Goal: Communication & Community: Answer question/provide support

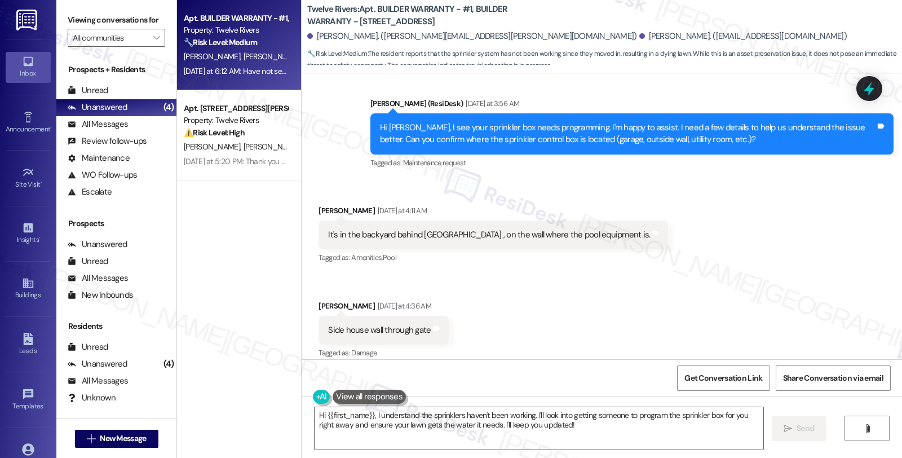
scroll to position [2283, 0]
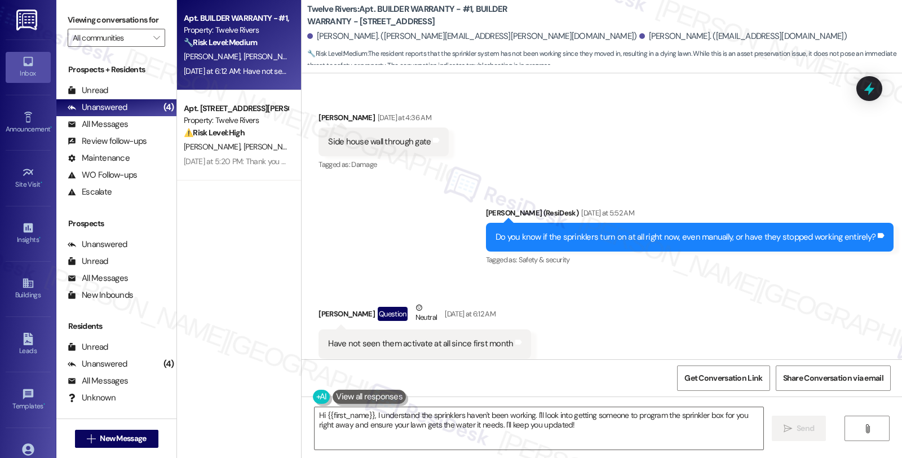
drag, startPoint x: 592, startPoint y: 436, endPoint x: 323, endPoint y: 404, distance: 270.6
click at [250, 372] on div "Apt. BUILDER WARRANTY - #1, BUILDER WARRANTY - [STREET_ADDRESS] Property: Twelv…" at bounding box center [539, 229] width 725 height 458
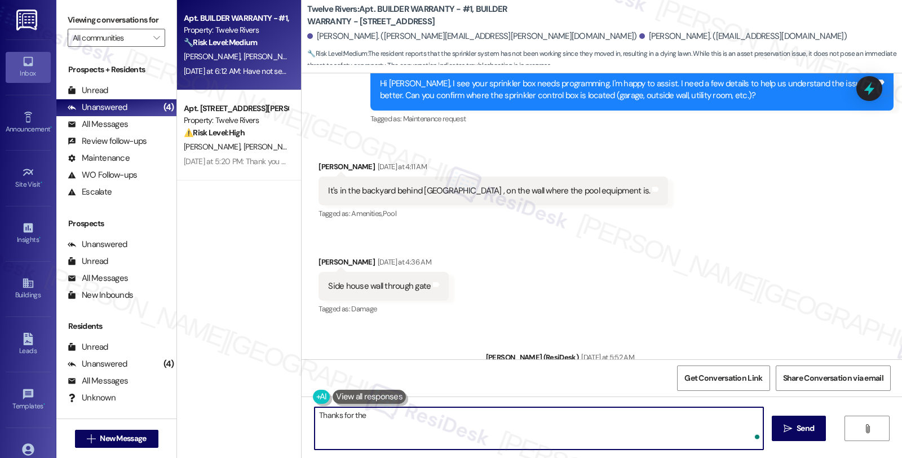
scroll to position [2095, 0]
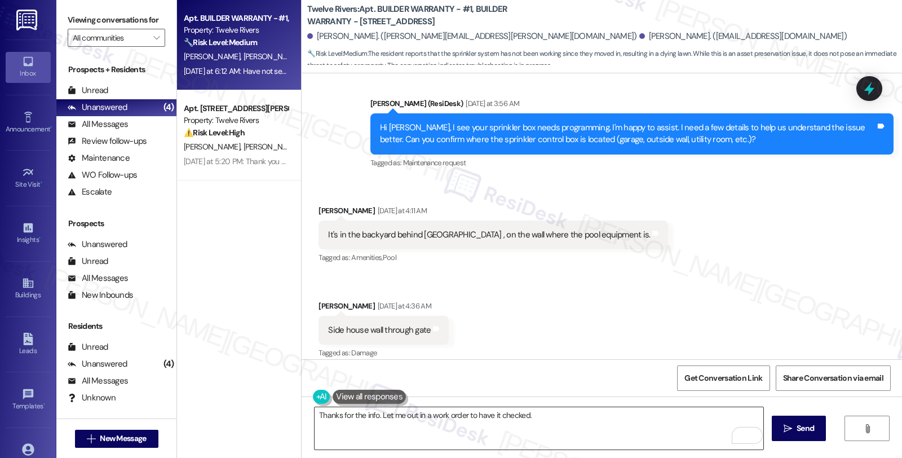
click at [541, 419] on textarea "Thanks for the info. Let me out in a work order to have it checked." at bounding box center [538, 428] width 449 height 42
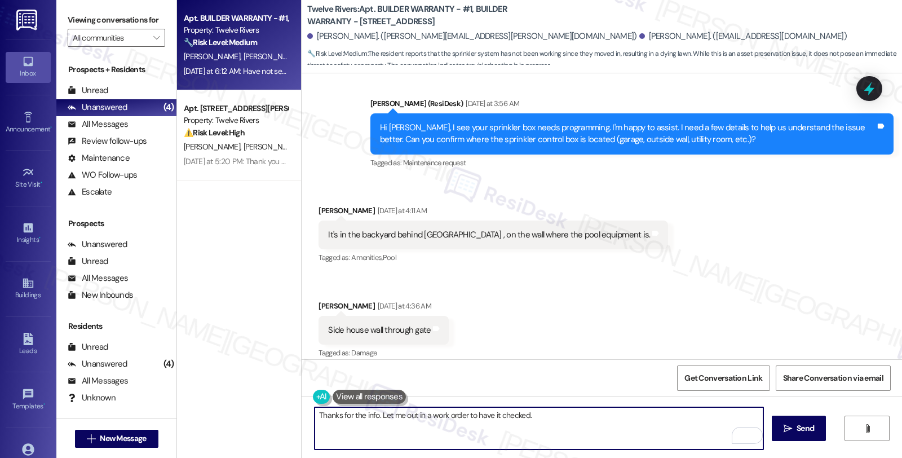
paste textarea "Do we have your permission to enter during your absence? Also, do you have pets…"
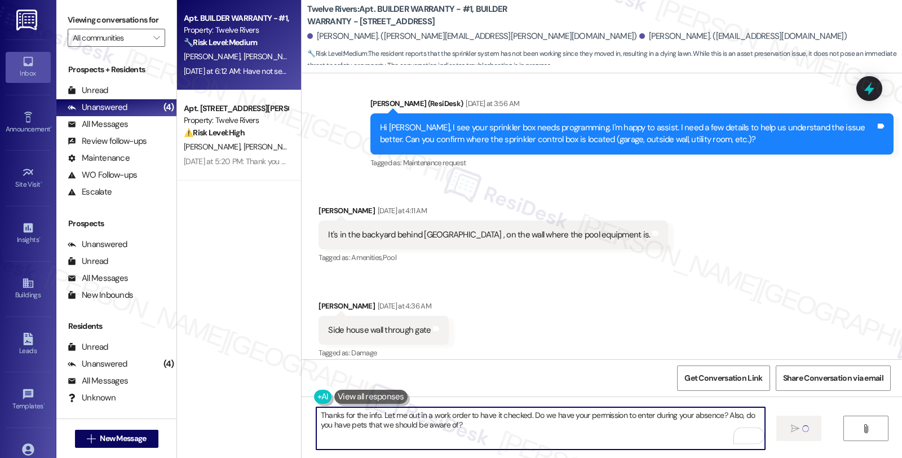
type textarea "Thanks for the info. Let me out in a work order to have it checked. Do we have …"
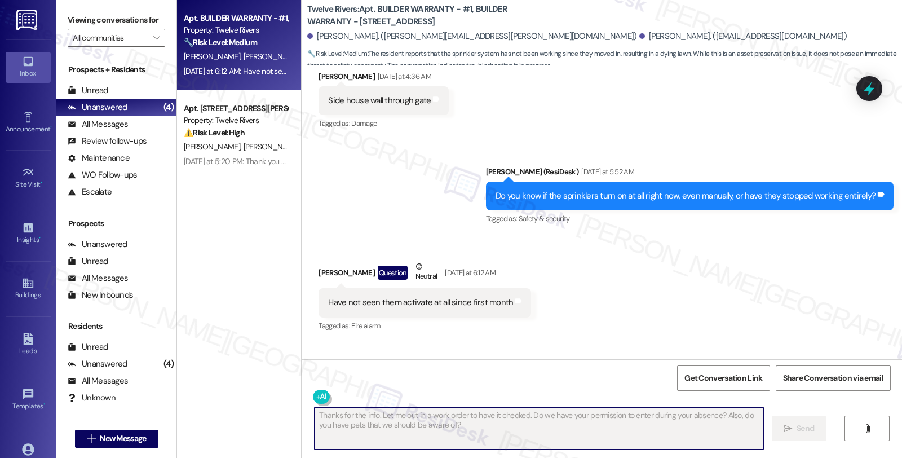
scroll to position [2374, 0]
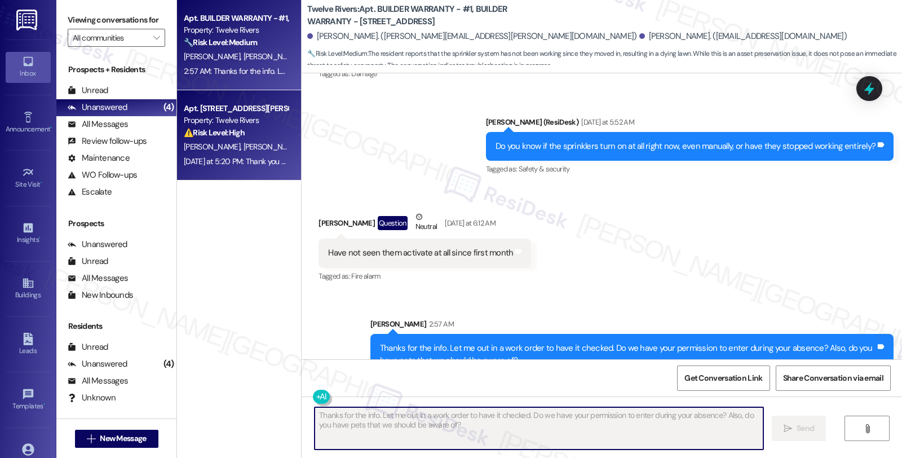
click at [257, 125] on div "Property: Twelve Rivers" at bounding box center [236, 120] width 104 height 12
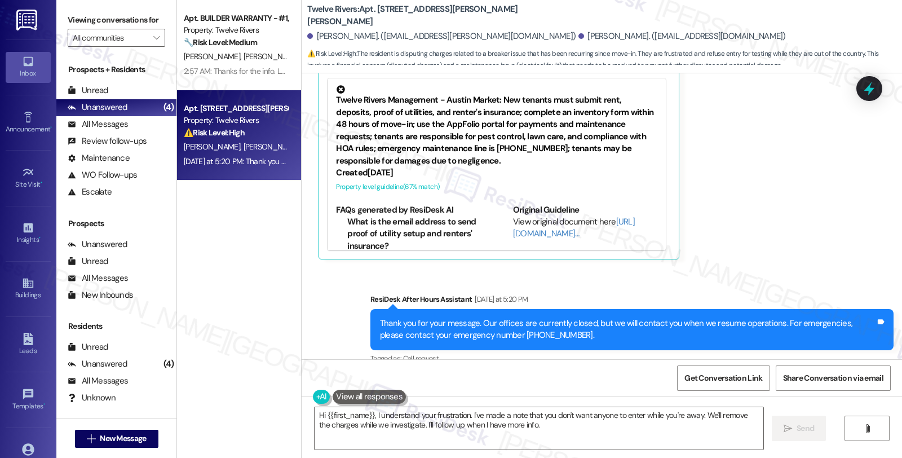
scroll to position [3044, 0]
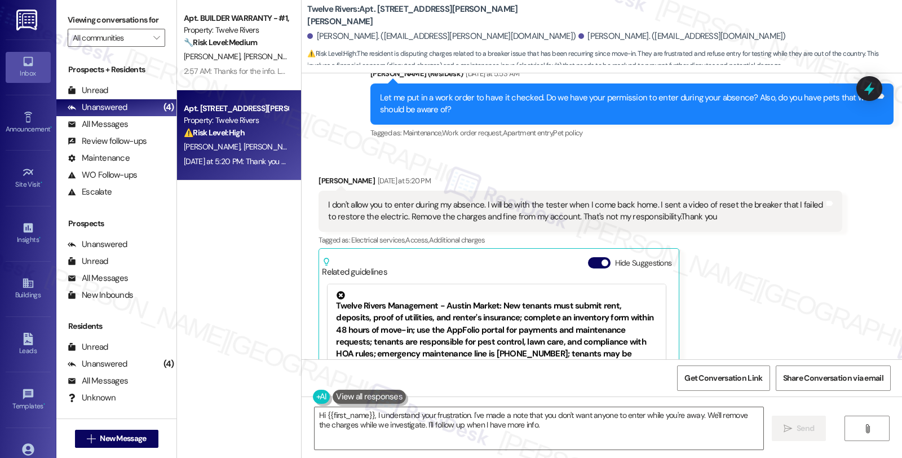
click at [378, 9] on b "Twelve Rivers: Apt. 10800 [PERSON_NAME][GEOGRAPHIC_DATA], 10800 [PERSON_NAME][G…" at bounding box center [419, 15] width 225 height 24
drag, startPoint x: 308, startPoint y: 35, endPoint x: 336, endPoint y: 36, distance: 28.7
click at [336, 36] on div "[PERSON_NAME]. ([EMAIL_ADDRESS][PERSON_NAME][DOMAIN_NAME])" at bounding box center [441, 36] width 268 height 12
copy div "[PERSON_NAME]"
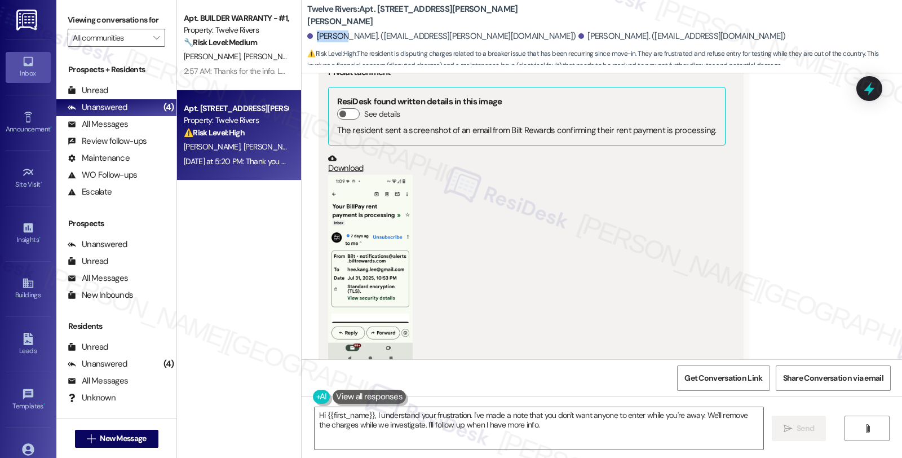
scroll to position [1729, 0]
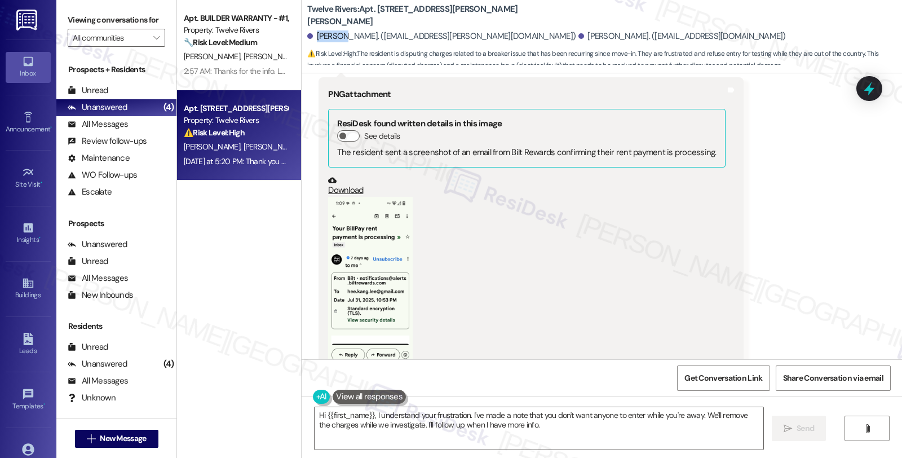
click at [378, 264] on button "Zoom image" at bounding box center [370, 291] width 85 height 188
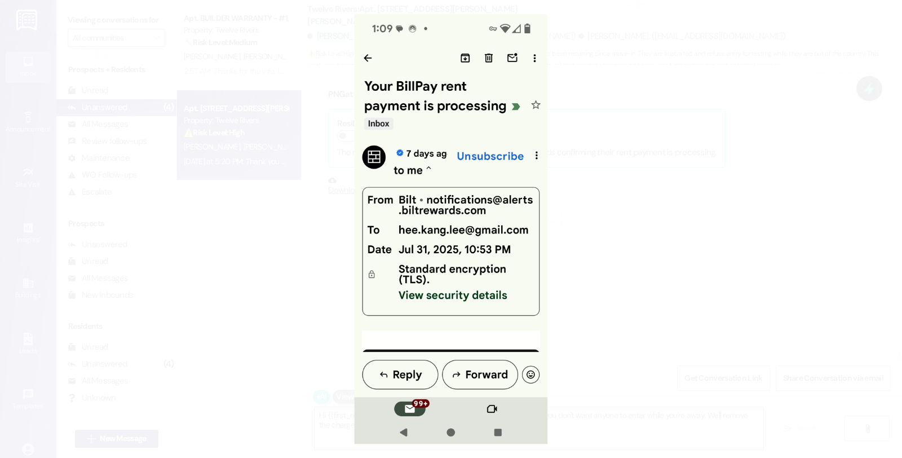
click at [639, 206] on button "Unzoom image" at bounding box center [451, 229] width 902 height 458
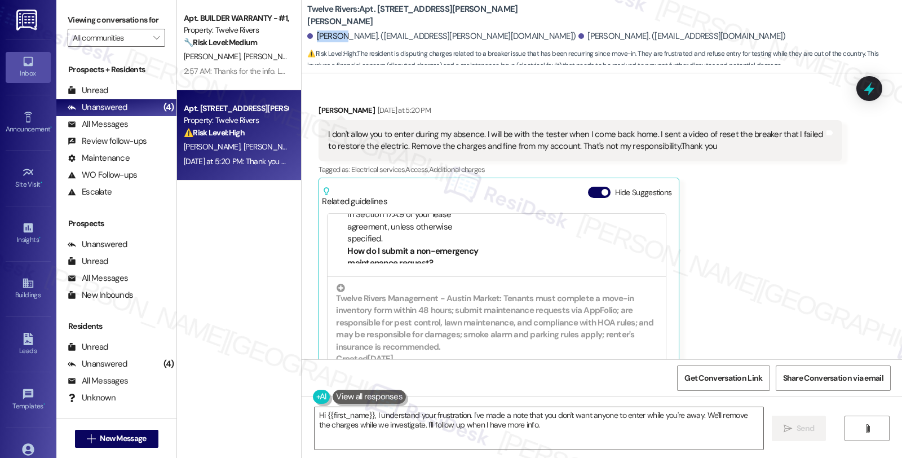
scroll to position [3106, 0]
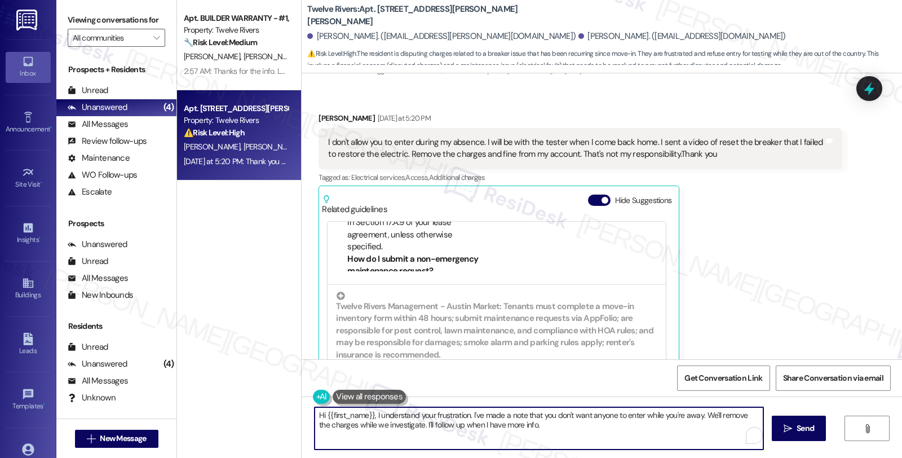
drag, startPoint x: 310, startPoint y: 415, endPoint x: 544, endPoint y: 426, distance: 233.5
click at [544, 426] on textarea "Hi {{first_name}}, I understand your frustration. I've made a note that you don…" at bounding box center [538, 428] width 449 height 42
click at [318, 112] on div "[PERSON_NAME] [DATE] at 5:20 PM" at bounding box center [579, 120] width 523 height 16
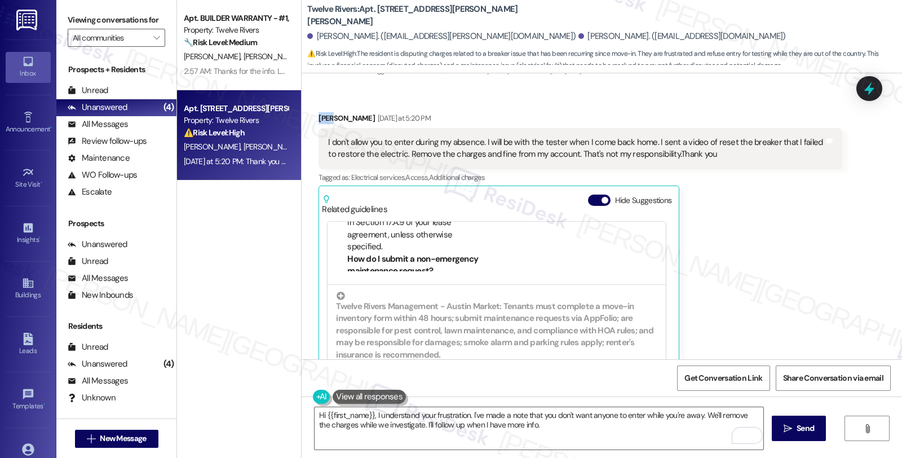
click at [318, 112] on div "[PERSON_NAME] [DATE] at 5:20 PM" at bounding box center [579, 120] width 523 height 16
copy div "Hee"
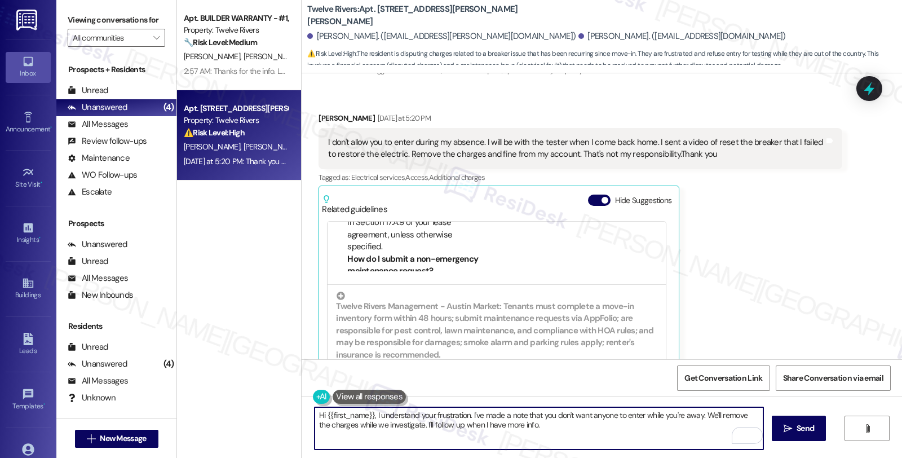
drag, startPoint x: 319, startPoint y: 416, endPoint x: 367, endPoint y: 415, distance: 48.5
click at [367, 415] on textarea "Hi {{first_name}}, I understand your frustration. I've made a note that you don…" at bounding box center [538, 428] width 449 height 42
paste textarea "Hee"
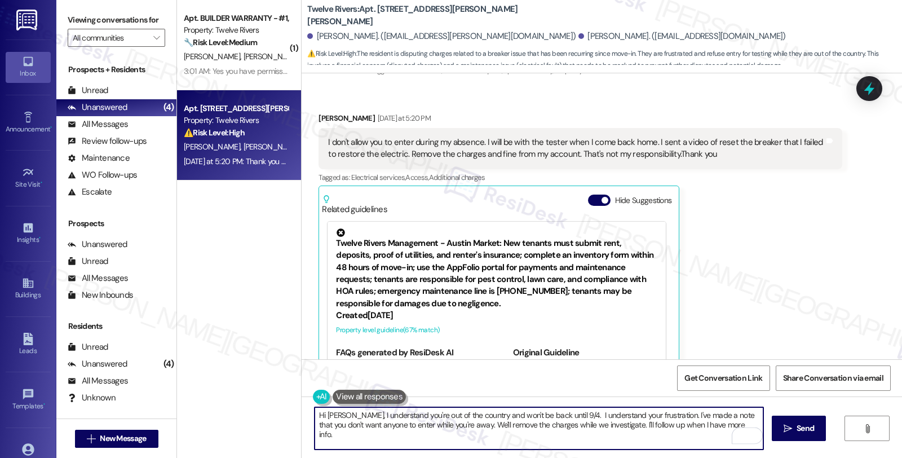
click at [552, 414] on textarea "Hi [PERSON_NAME], I understand you're out of the country and won't be back unti…" at bounding box center [538, 428] width 449 height 42
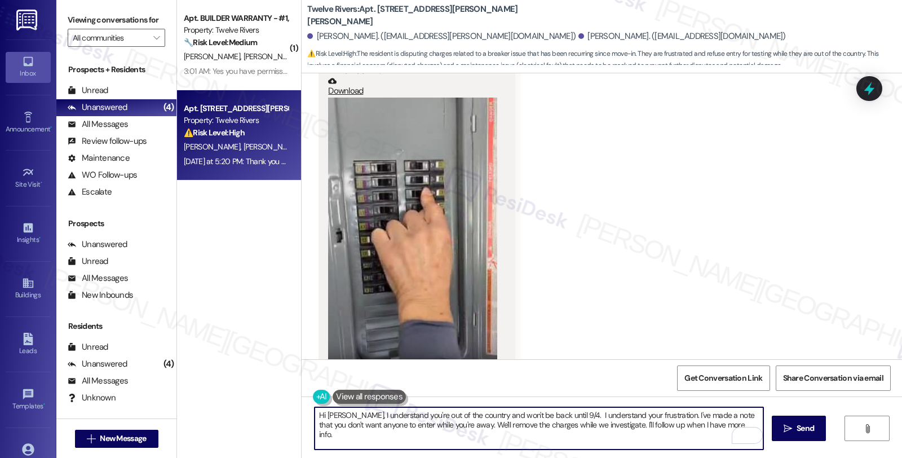
scroll to position [539, 0]
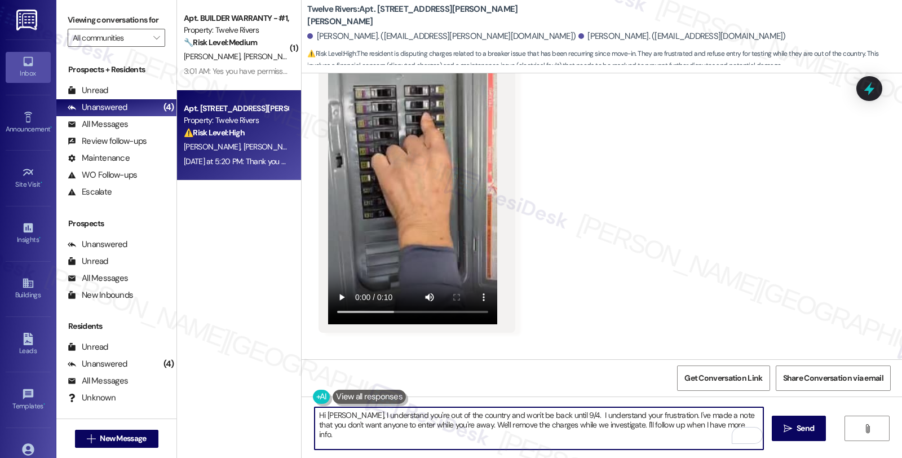
click at [707, 426] on textarea "Hi [PERSON_NAME], I understand you're out of the country and won't be back unti…" at bounding box center [538, 428] width 449 height 42
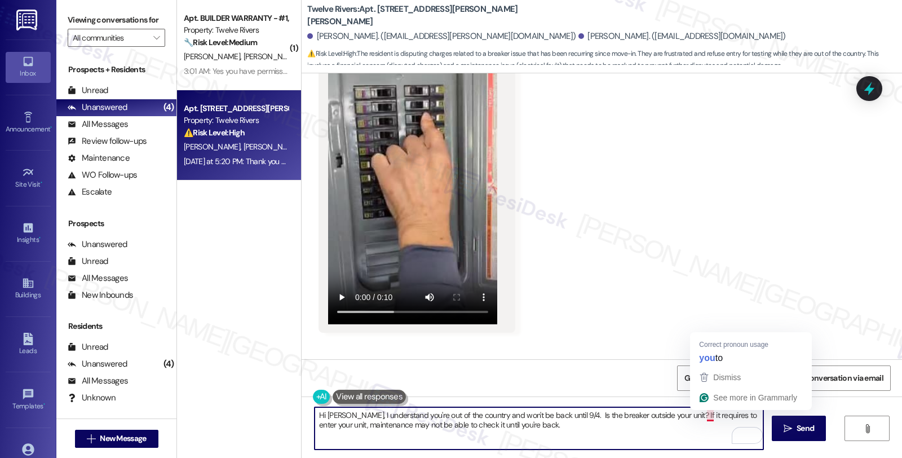
click at [682, 418] on textarea "Hi [PERSON_NAME], I understand you're out of the country and won't be back unti…" at bounding box center [538, 428] width 449 height 42
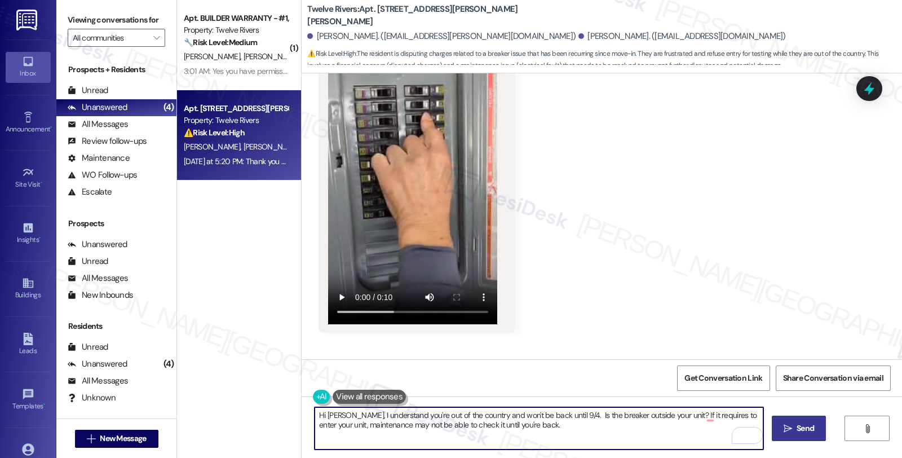
click at [791, 426] on span " Send" at bounding box center [798, 428] width 35 height 12
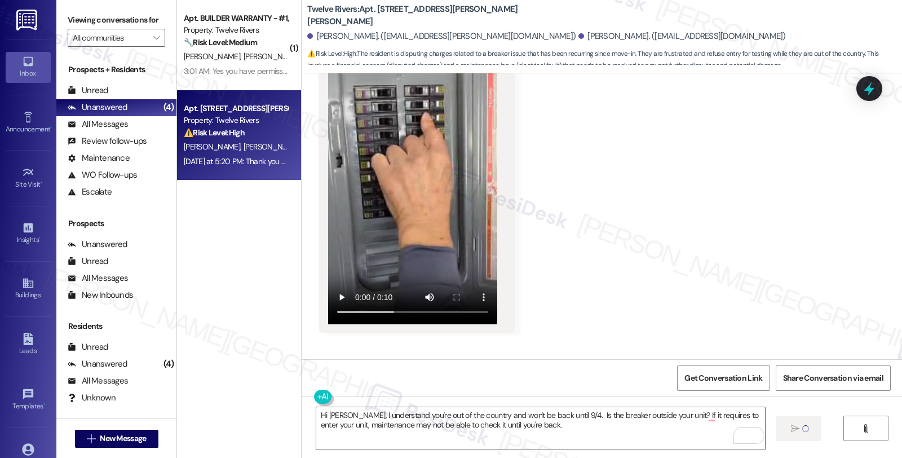
type textarea "Fetching suggested responses. Please feel free to read through the conversation…"
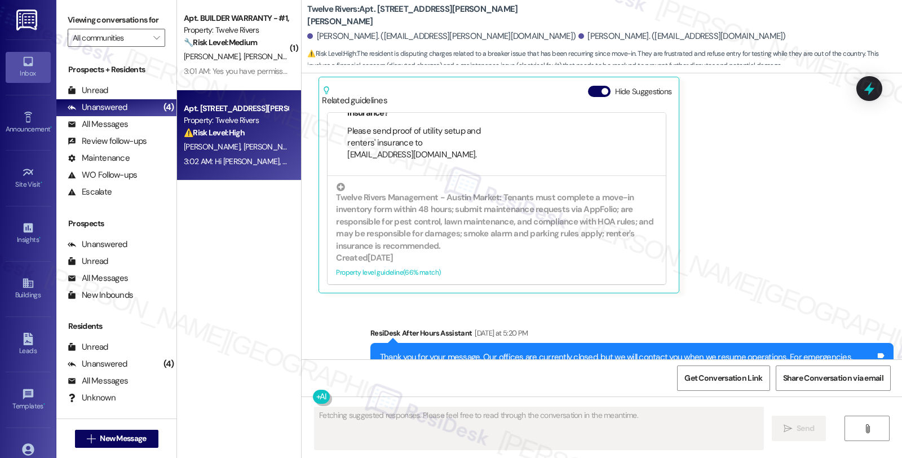
scroll to position [3447, 0]
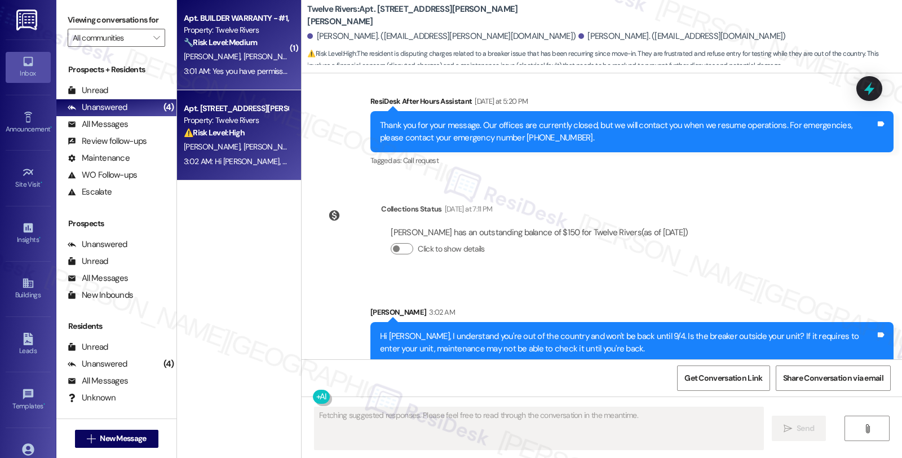
click at [277, 64] on div "3:01 AM: Yes you have permission to enter the backyard. We do have dogs but the…" at bounding box center [236, 71] width 106 height 14
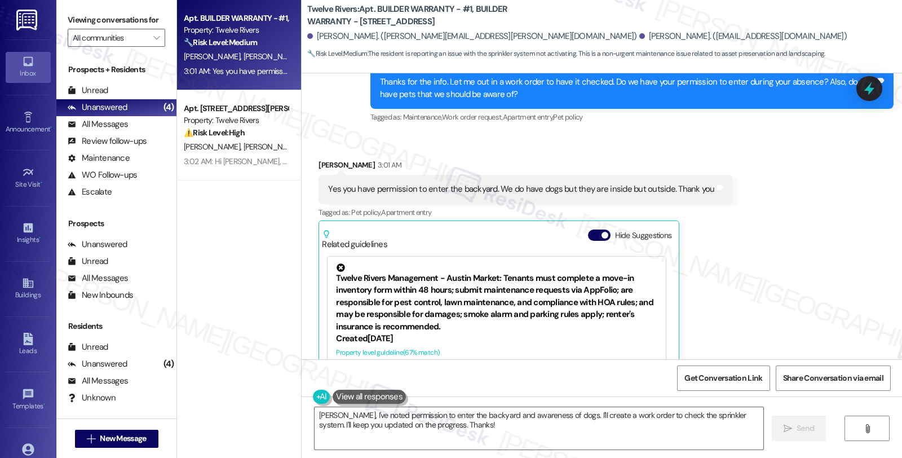
scroll to position [2639, 0]
drag, startPoint x: 312, startPoint y: 140, endPoint x: 350, endPoint y: 141, distance: 38.4
click at [350, 159] on div "[PERSON_NAME] 3:01 AM" at bounding box center [525, 167] width 414 height 16
copy div "[PERSON_NAME]"
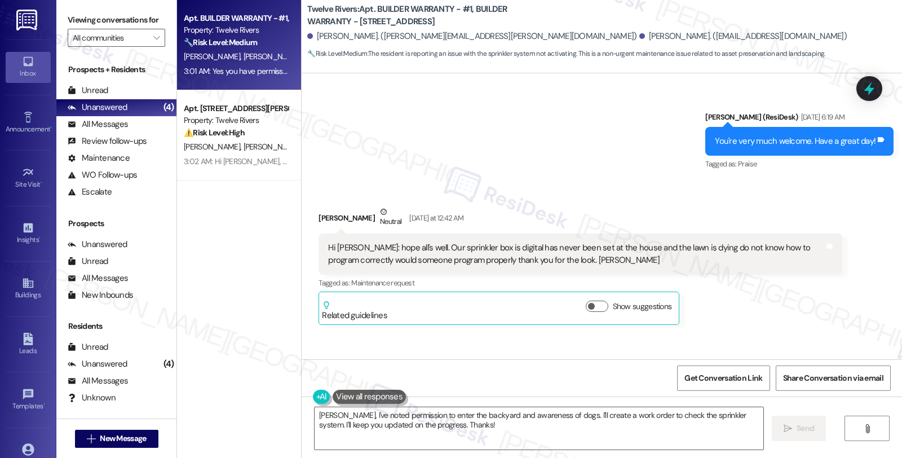
scroll to position [1826, 0]
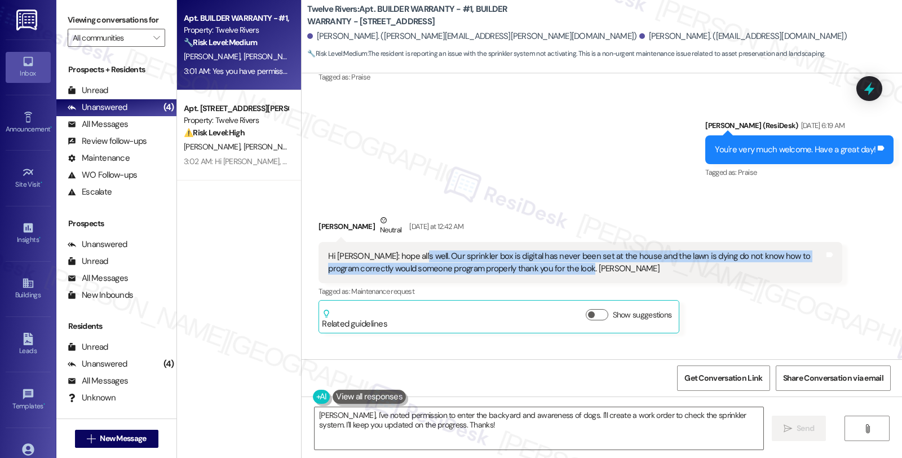
drag, startPoint x: 403, startPoint y: 231, endPoint x: 539, endPoint y: 250, distance: 137.6
click at [539, 250] on div "Hi [PERSON_NAME]: hope all's well. Our sprinkler box is digital has never been …" at bounding box center [575, 262] width 495 height 24
copy div "Our sprinkler box is digital has never been set at the house and the lawn is dy…"
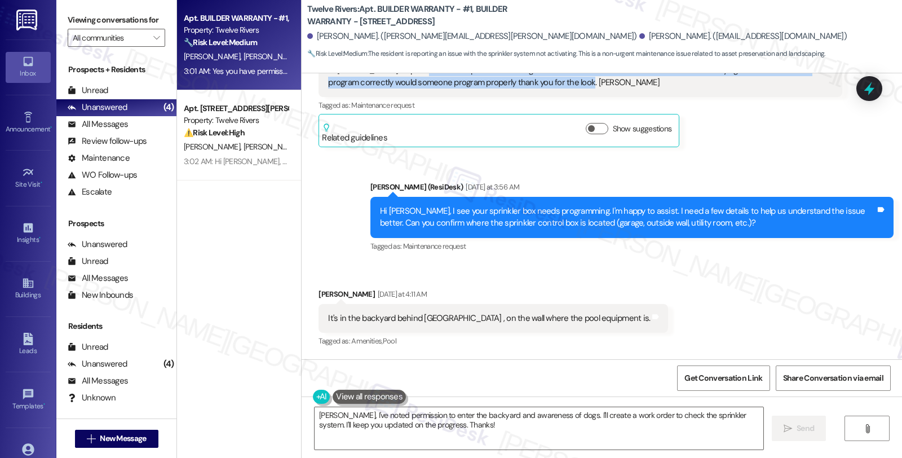
scroll to position [2013, 0]
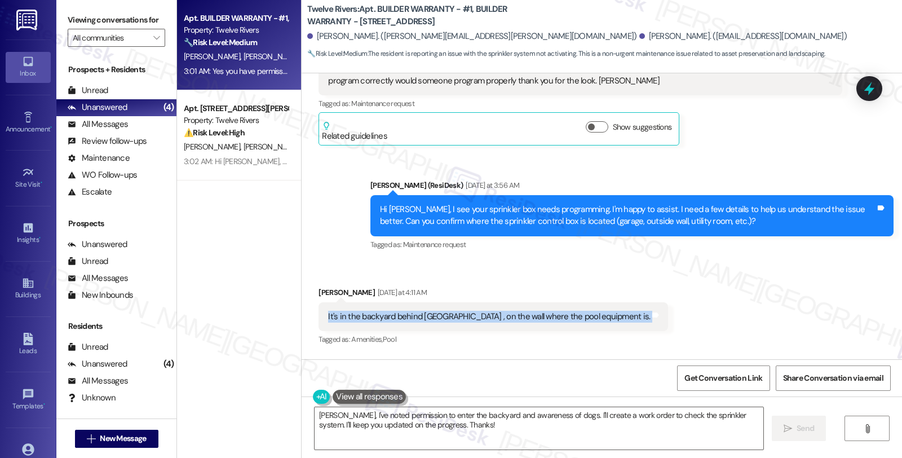
drag, startPoint x: 317, startPoint y: 289, endPoint x: 635, endPoint y: 291, distance: 317.8
click at [635, 291] on div "Received via SMS [PERSON_NAME] [DATE] at 4:11 AM It's in the backyard behind [G…" at bounding box center [601, 356] width 600 height 190
copy div "It's in the backyard behind [GEOGRAPHIC_DATA] , on the wall where the pool equi…"
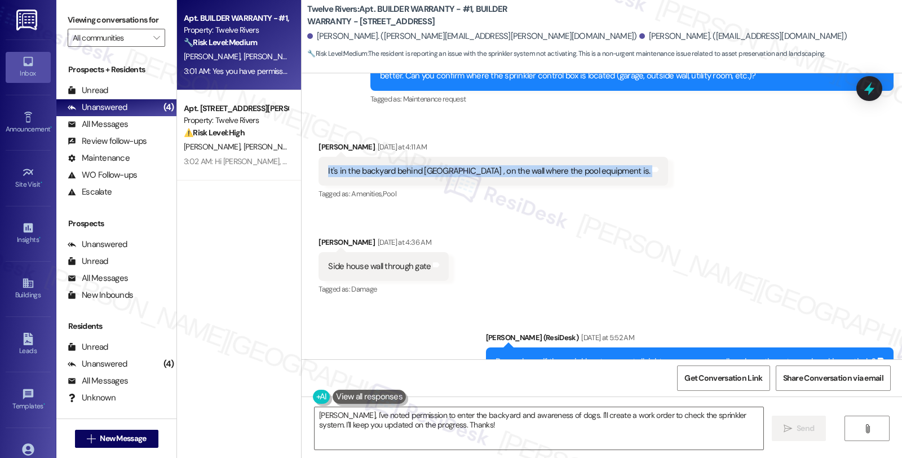
scroll to position [2201, 0]
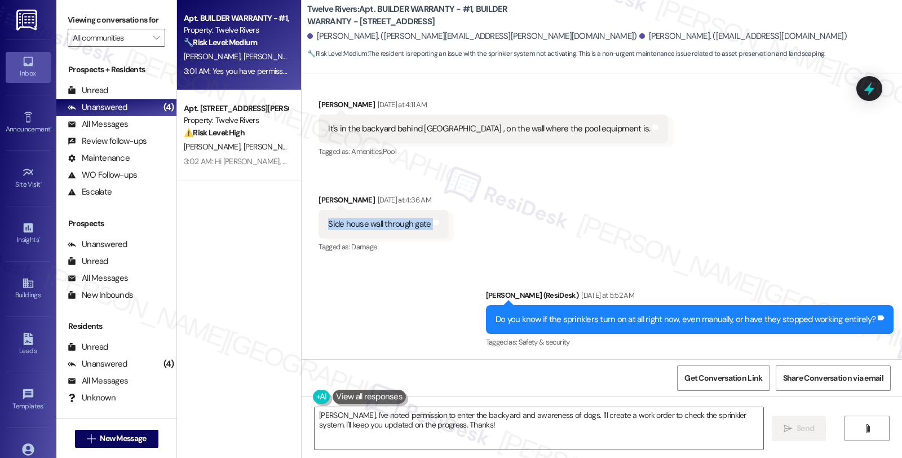
copy div "Side house wall through gate Tags and notes"
drag, startPoint x: 313, startPoint y: 197, endPoint x: 487, endPoint y: 200, distance: 174.1
click at [487, 200] on div "Received via SMS [PERSON_NAME] [DATE] at 4:11 AM It's in the backyard behind [G…" at bounding box center [601, 168] width 600 height 190
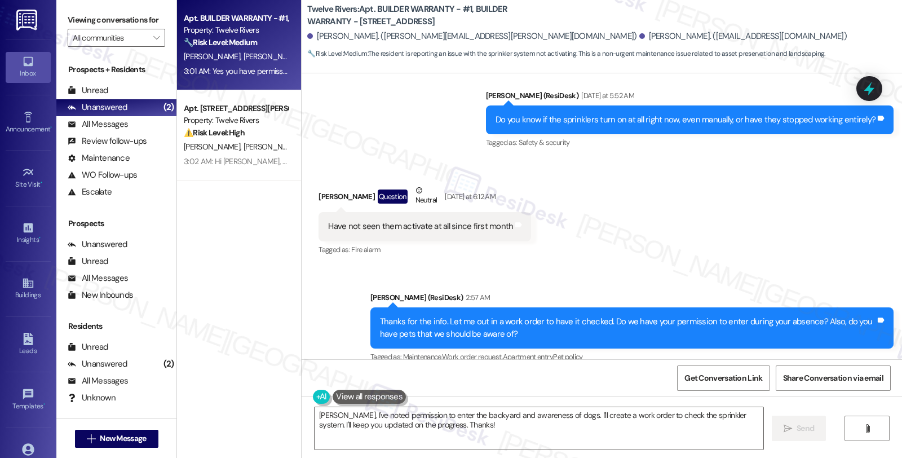
scroll to position [2389, 0]
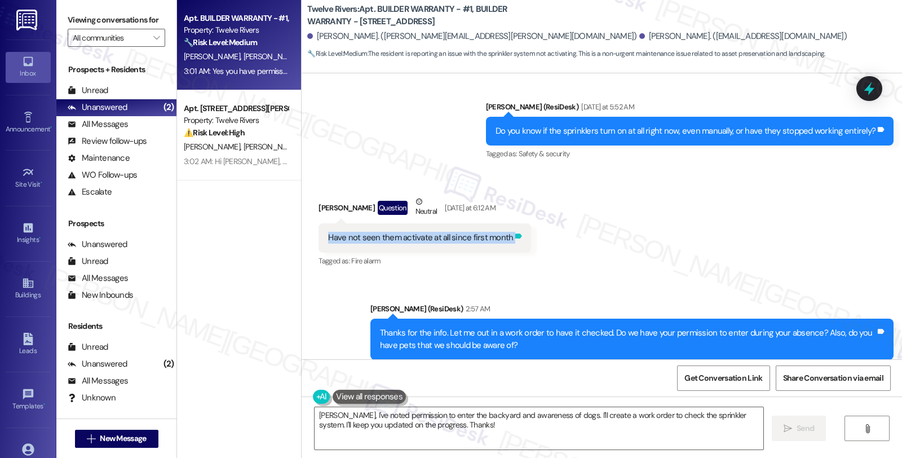
drag, startPoint x: 319, startPoint y: 216, endPoint x: 505, endPoint y: 217, distance: 185.4
click at [505, 223] on div "Have not seen them activate at all since first month Tags and notes" at bounding box center [424, 237] width 212 height 29
copy div "Have not seen them activate at all since first month Tags and notes"
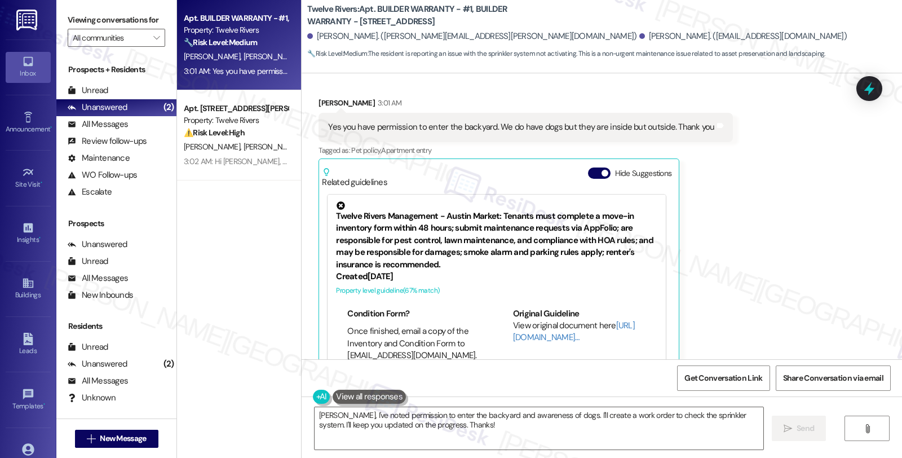
scroll to position [375, 0]
click at [405, 427] on textarea "[PERSON_NAME], I've noted permission to enter the backyard and awareness of dog…" at bounding box center [538, 428] width 449 height 42
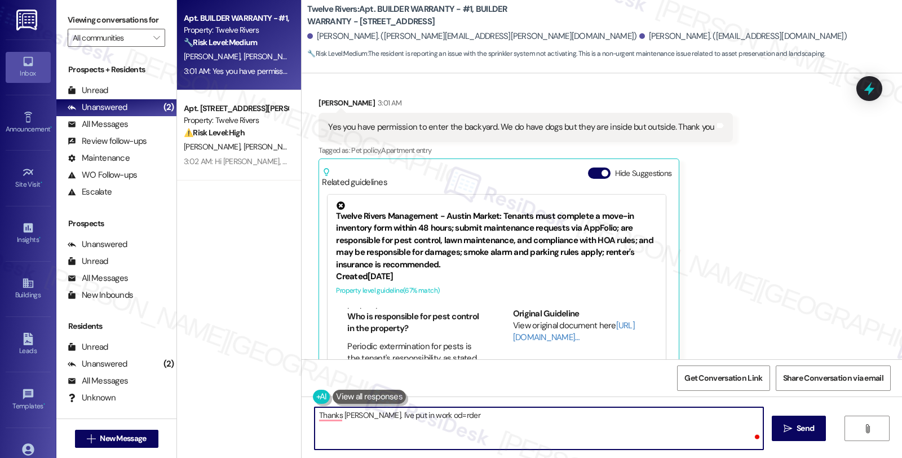
paste textarea "#14907-1"
click at [409, 412] on textarea "Thanks [PERSON_NAME]. I've put in work od=rder #14907-1" at bounding box center [538, 428] width 449 height 42
click at [477, 418] on textarea "Thanks [PERSON_NAME]. I've put in work odder #14907-1" at bounding box center [538, 428] width 449 height 42
click at [486, 412] on textarea "Thanks, [PERSON_NAME]. I've put in work order #14907-1" at bounding box center [538, 428] width 449 height 42
click at [487, 414] on textarea "Thanks, [PERSON_NAME]. I've put in work order #14907-1. Please let e know if yo…" at bounding box center [538, 428] width 449 height 42
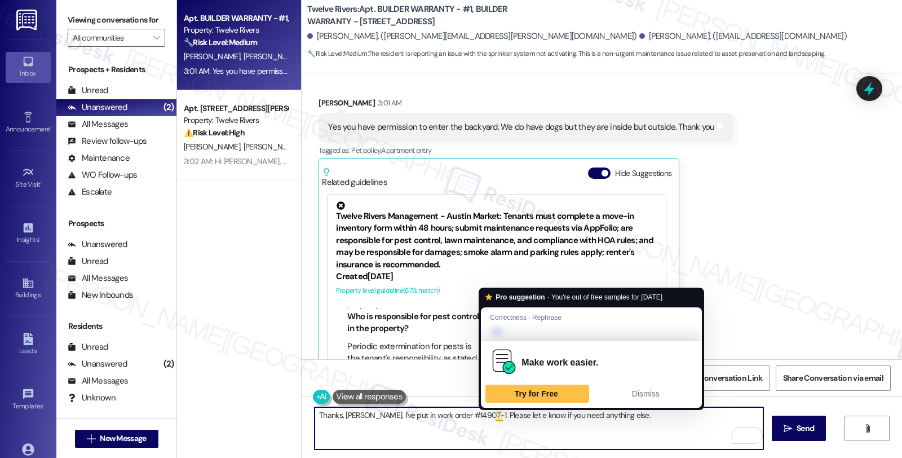
click at [489, 420] on textarea "Thanks, [PERSON_NAME]. I've put in work order #14907-1. Please let e know if yo…" at bounding box center [538, 428] width 449 height 42
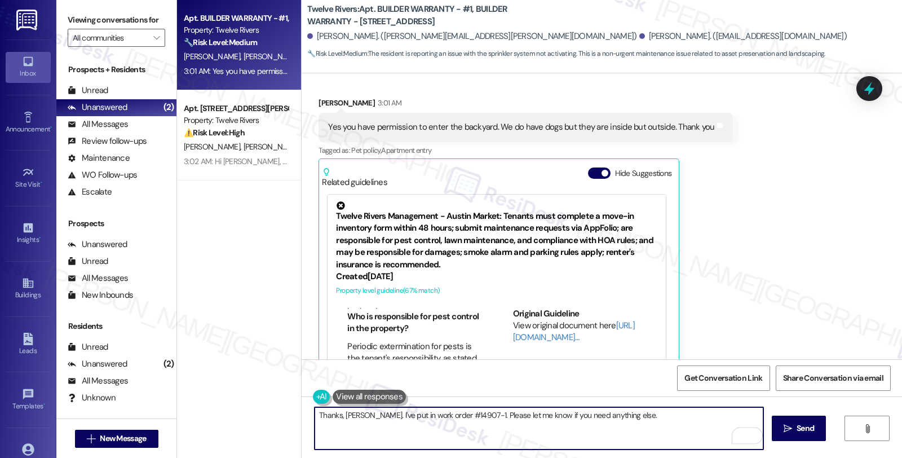
click at [642, 425] on textarea "Thanks, [PERSON_NAME]. I've put in work order #14907-1. Please let me know if y…" at bounding box center [538, 428] width 449 height 42
type textarea "Thanks, [PERSON_NAME]. I've put in work order #14907-1. Please let me know if y…"
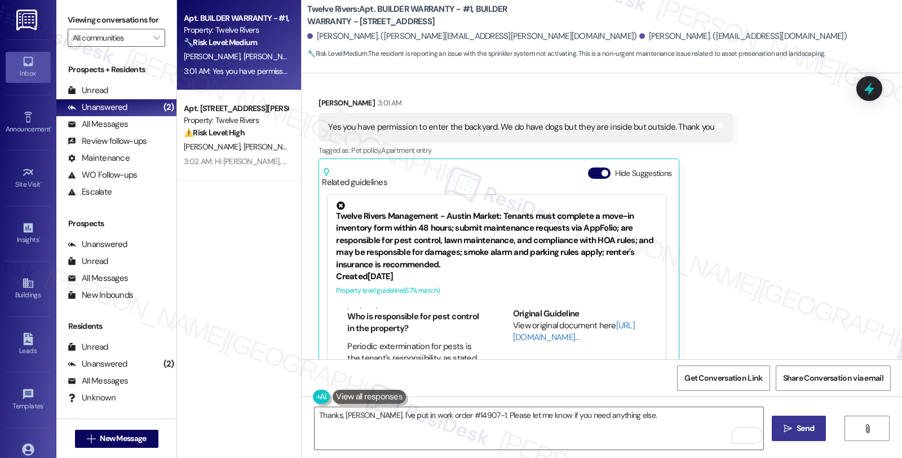
click at [783, 427] on icon "" at bounding box center [787, 428] width 8 height 9
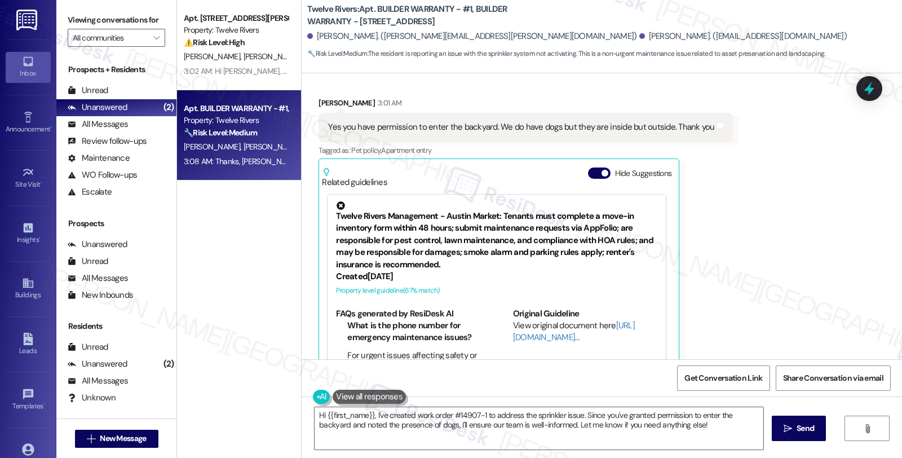
click at [731, 271] on div "Received via SMS [PERSON_NAME] 3:01 AM Yes you have permission to enter the bac…" at bounding box center [601, 228] width 600 height 312
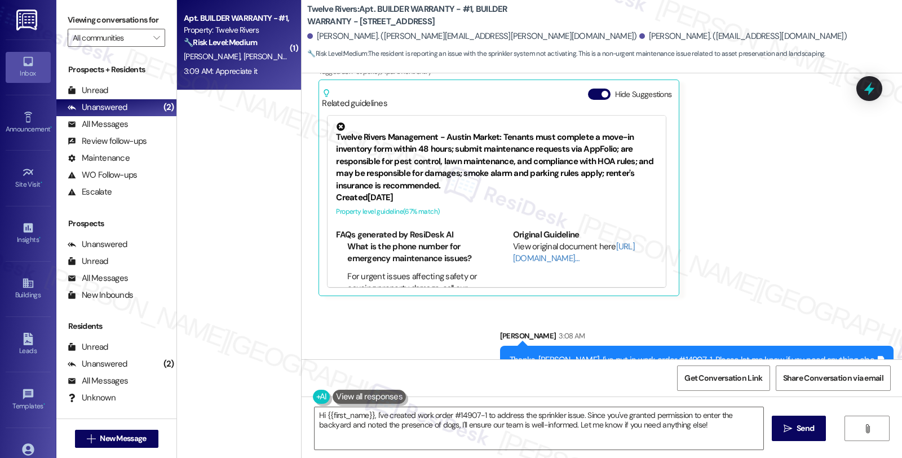
scroll to position [2859, 0]
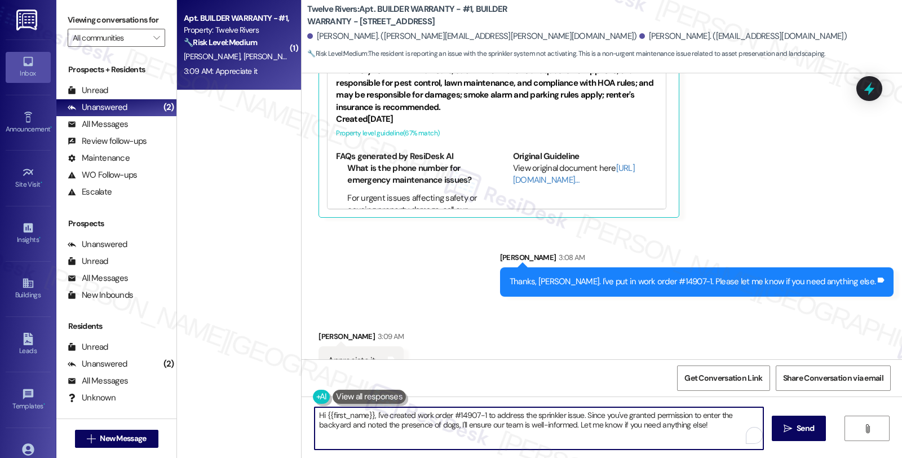
click at [446, 423] on textarea "Hi {{first_name}}, I've created work order #14907-1 to address the sprinkler is…" at bounding box center [538, 428] width 449 height 42
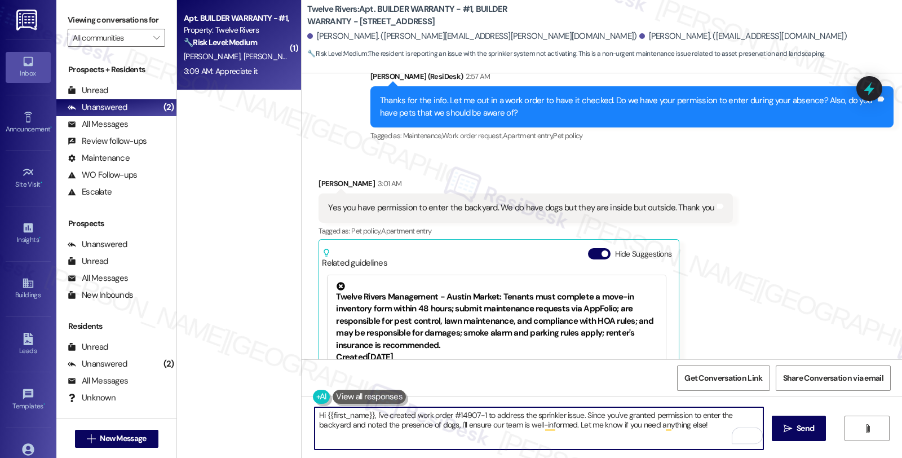
scroll to position [2609, 0]
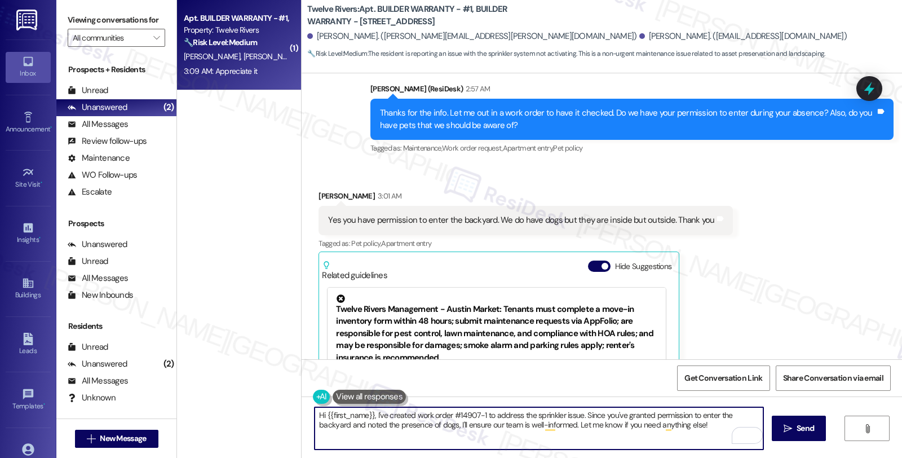
click at [411, 429] on textarea "Hi {{first_name}}, I've created work order #14907-1 to address the sprinkler is…" at bounding box center [538, 428] width 449 height 42
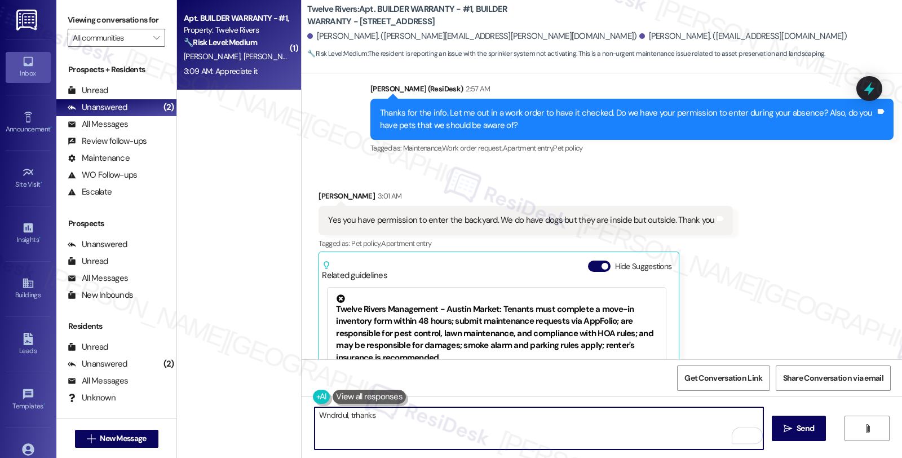
type textarea "Wndrdul, trhanks 😊"
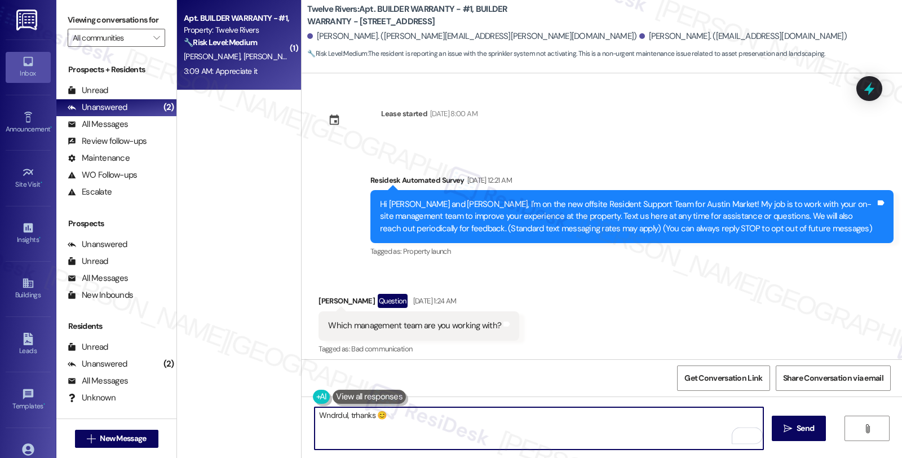
scroll to position [2609, 0]
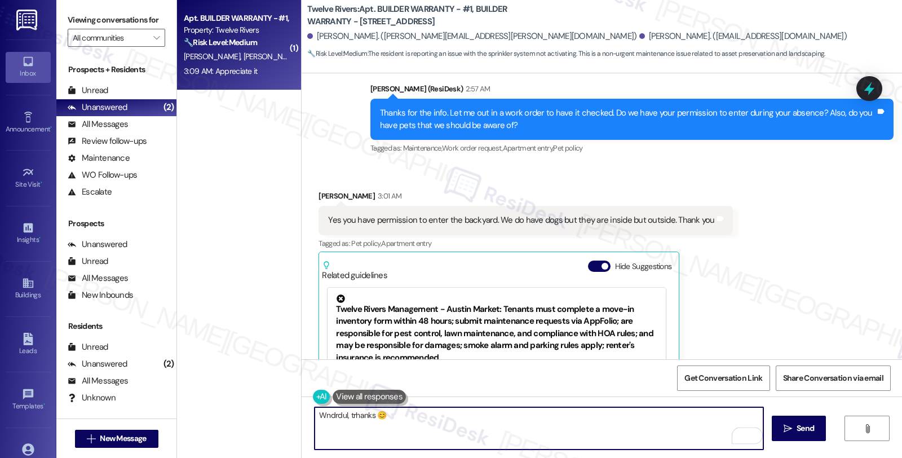
click at [322, 415] on textarea "Wndrdul, trhanks 😊" at bounding box center [538, 428] width 449 height 42
type textarea "Wonderful! trhanks 😊"
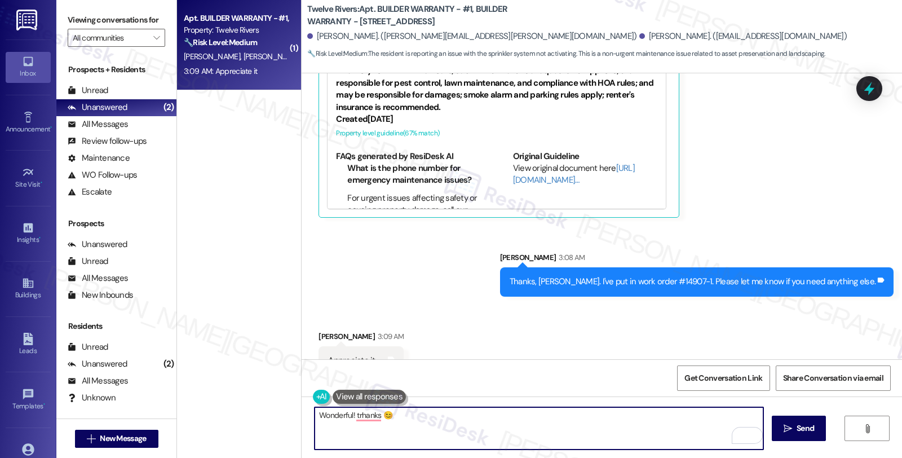
click at [409, 414] on textarea "Wonderful! trhanks 😊" at bounding box center [538, 428] width 449 height 42
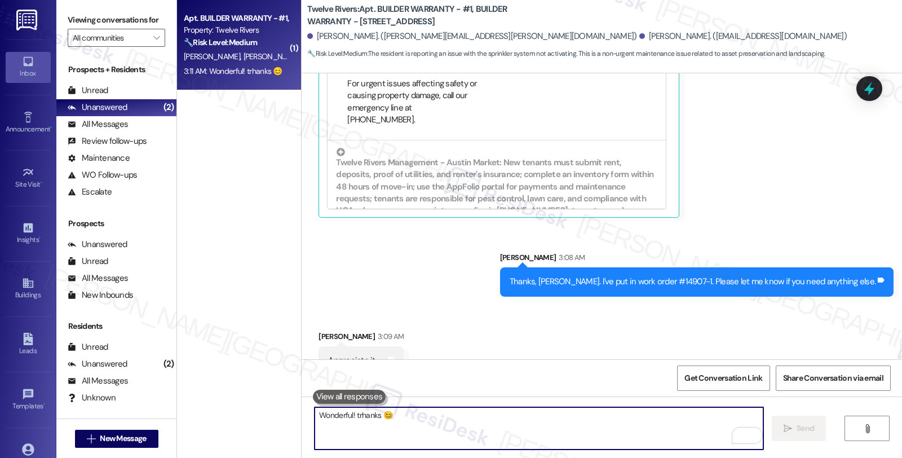
scroll to position [167, 0]
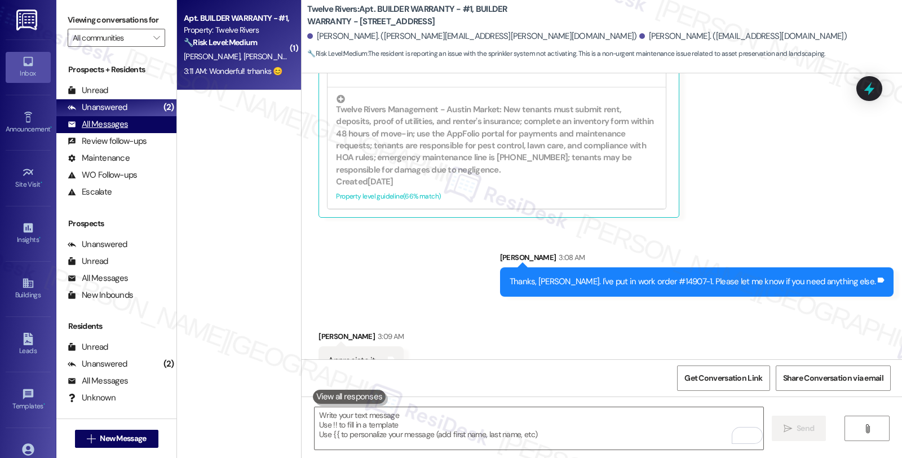
click at [109, 128] on div "All Messages (undefined)" at bounding box center [116, 124] width 120 height 17
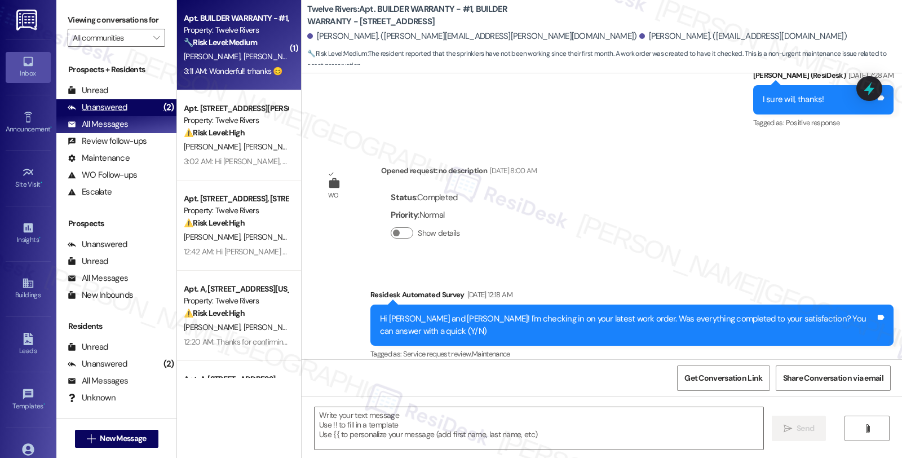
type textarea "Fetching suggested responses. Please feel free to read through the conversation…"
click at [110, 113] on div "Unanswered" at bounding box center [98, 107] width 60 height 12
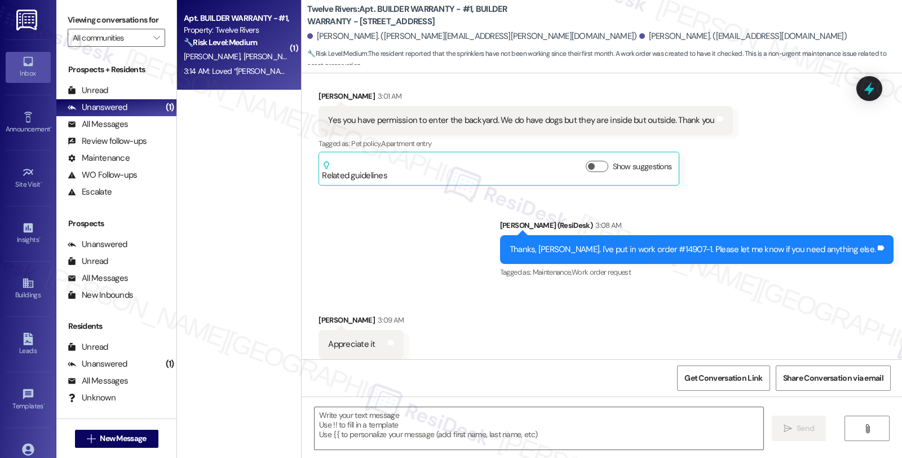
scroll to position [2866, 0]
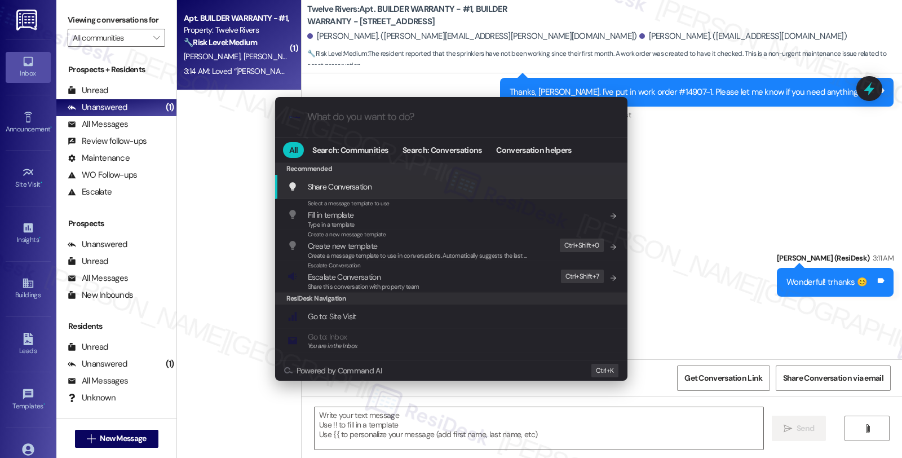
type input "h"
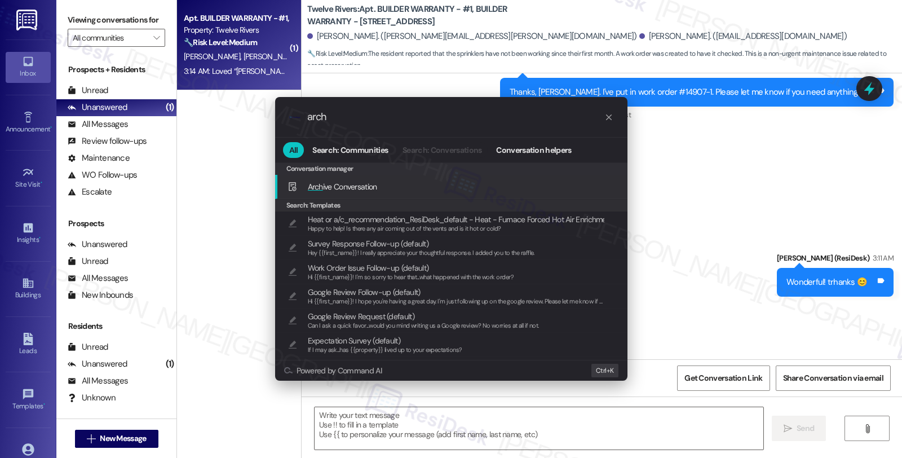
type input "arch"
click at [405, 198] on div "Arch ive Conversation Add shortcut" at bounding box center [451, 187] width 352 height 24
